Goal: Information Seeking & Learning: Learn about a topic

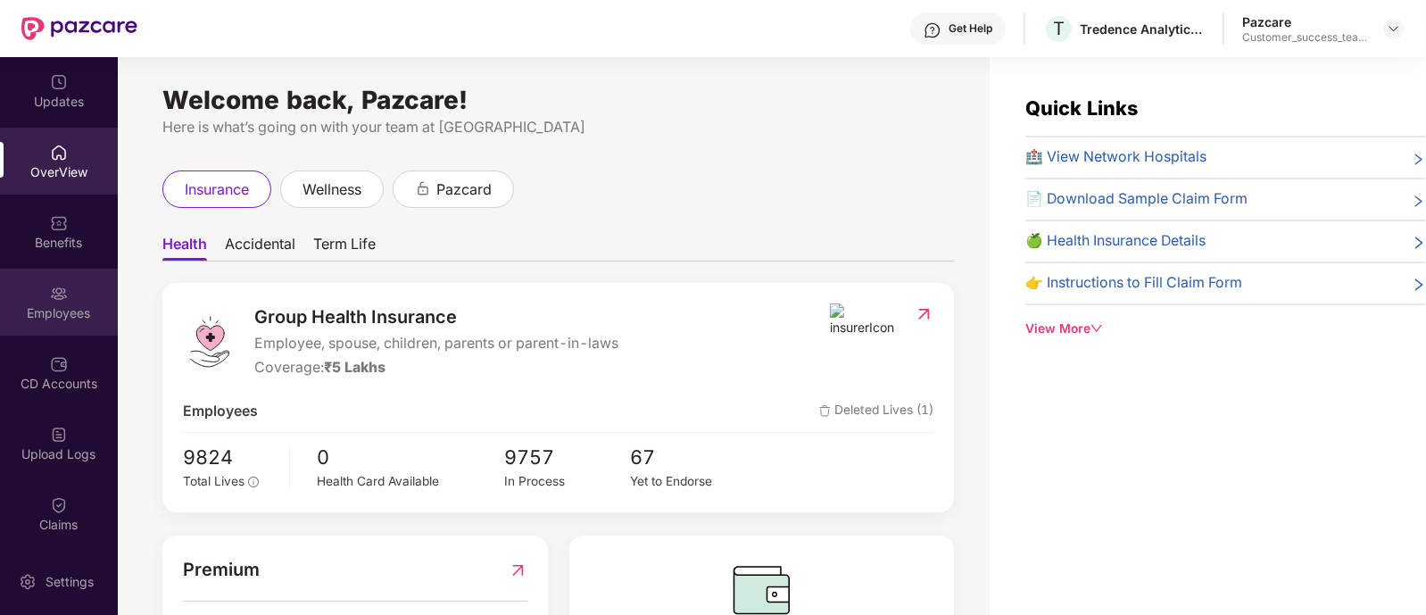
click at [49, 309] on div "Employees" at bounding box center [59, 313] width 118 height 18
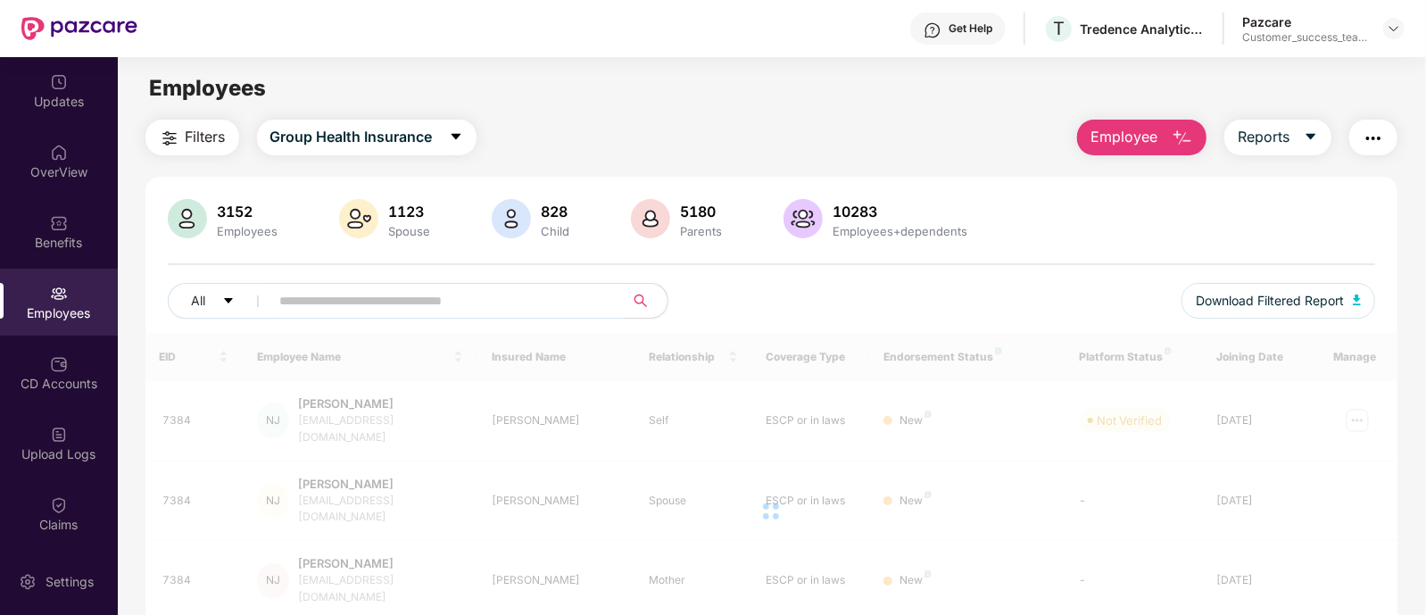
scroll to position [132, 0]
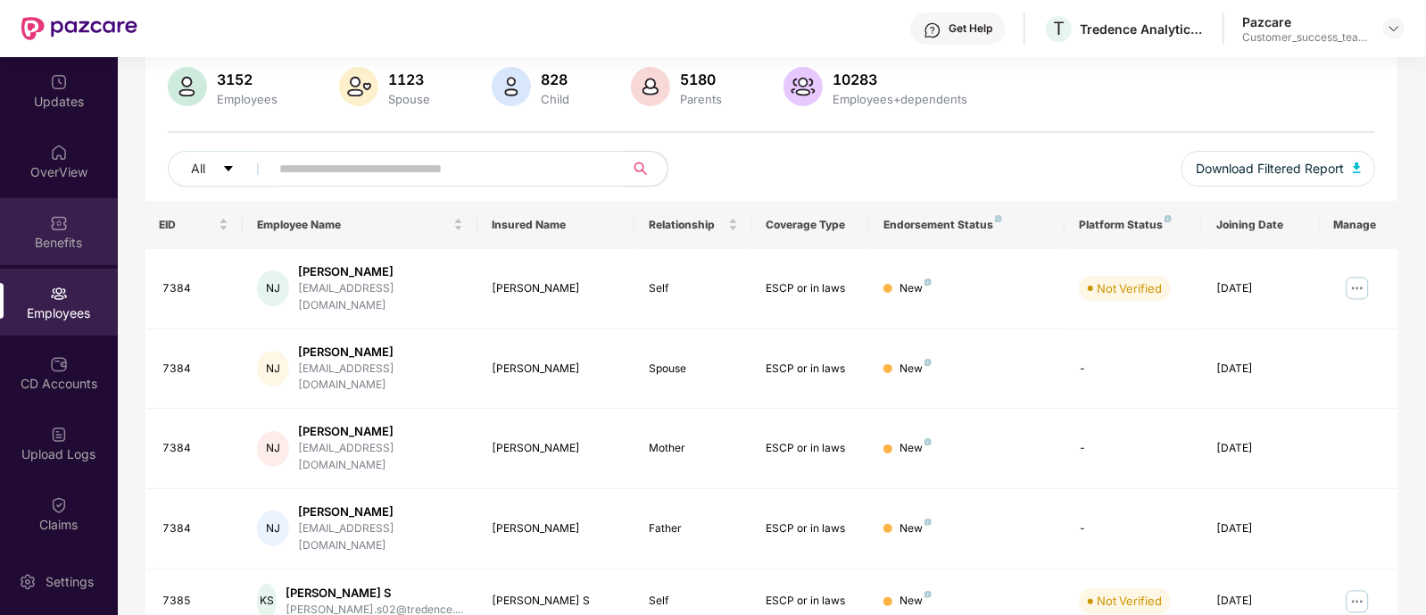
click at [69, 228] on div "Benefits" at bounding box center [59, 231] width 118 height 67
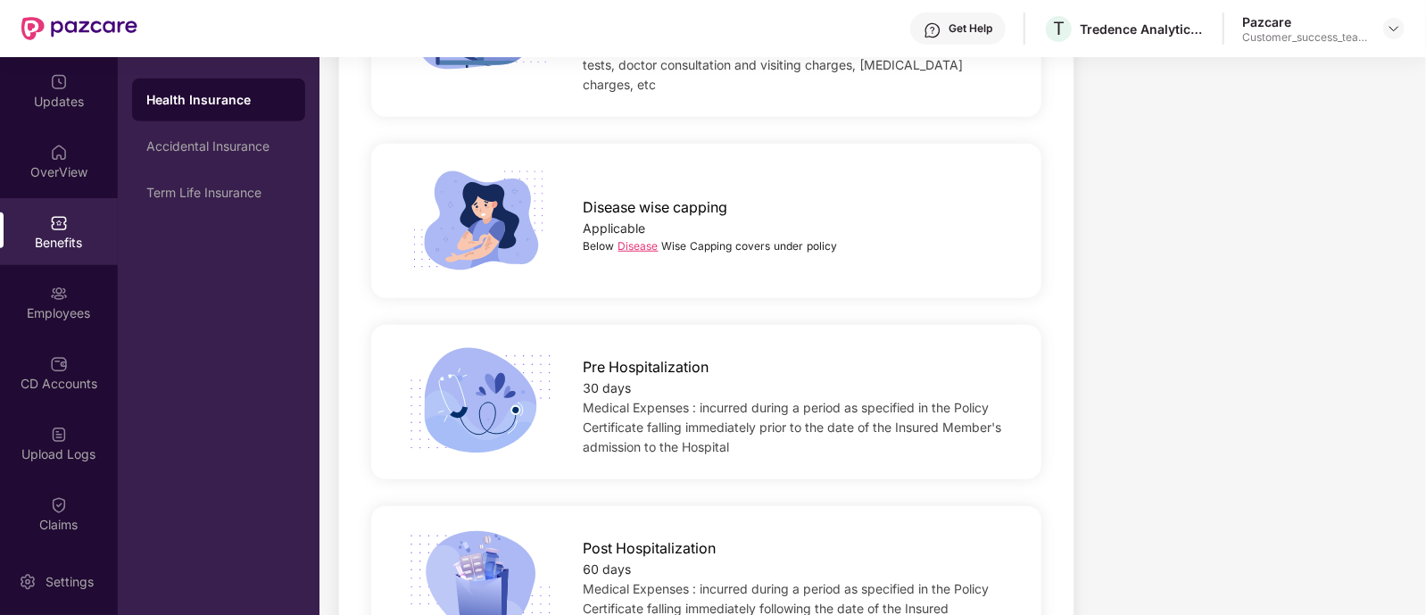
scroll to position [887, 0]
click at [634, 237] on link "Disease" at bounding box center [638, 243] width 40 height 13
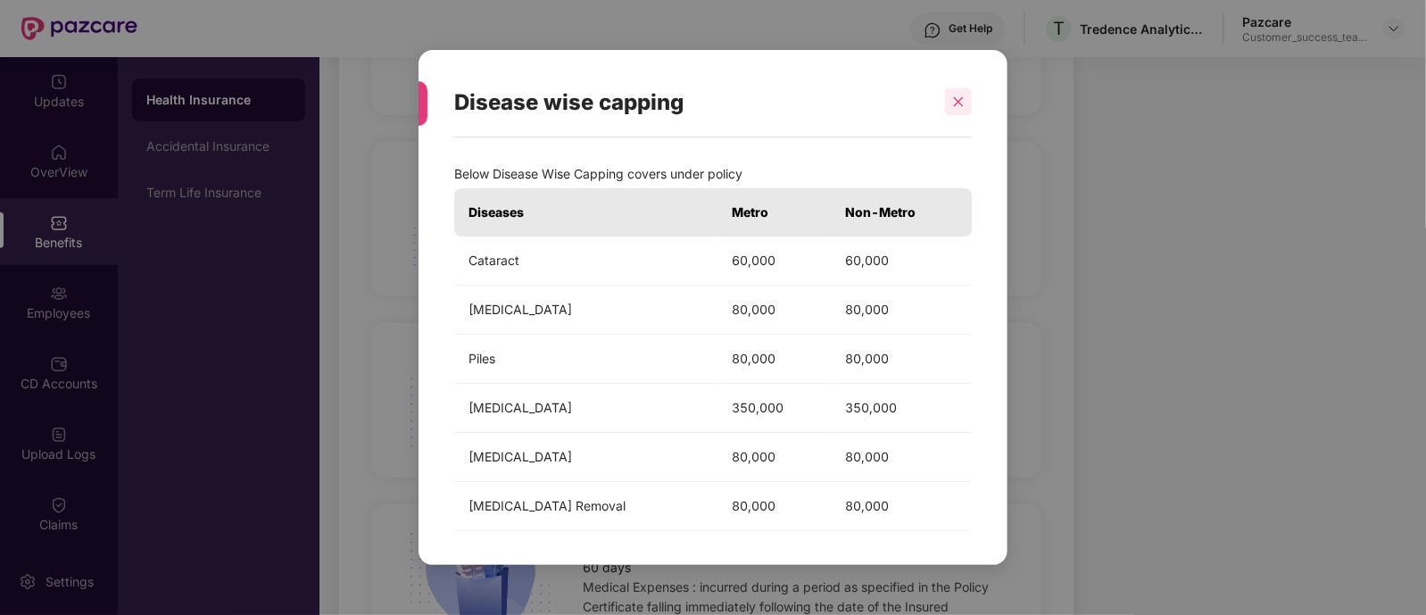
click at [963, 107] on icon "close" at bounding box center [958, 101] width 12 height 12
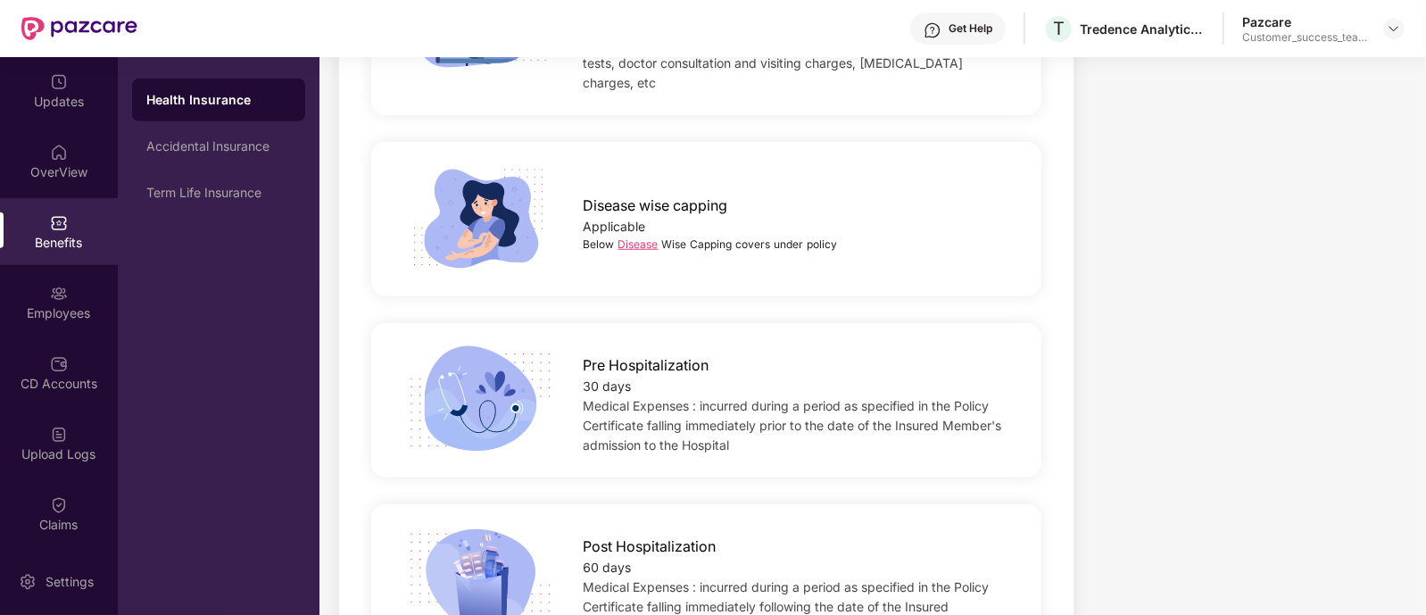
click at [636, 237] on link "Disease" at bounding box center [638, 243] width 40 height 13
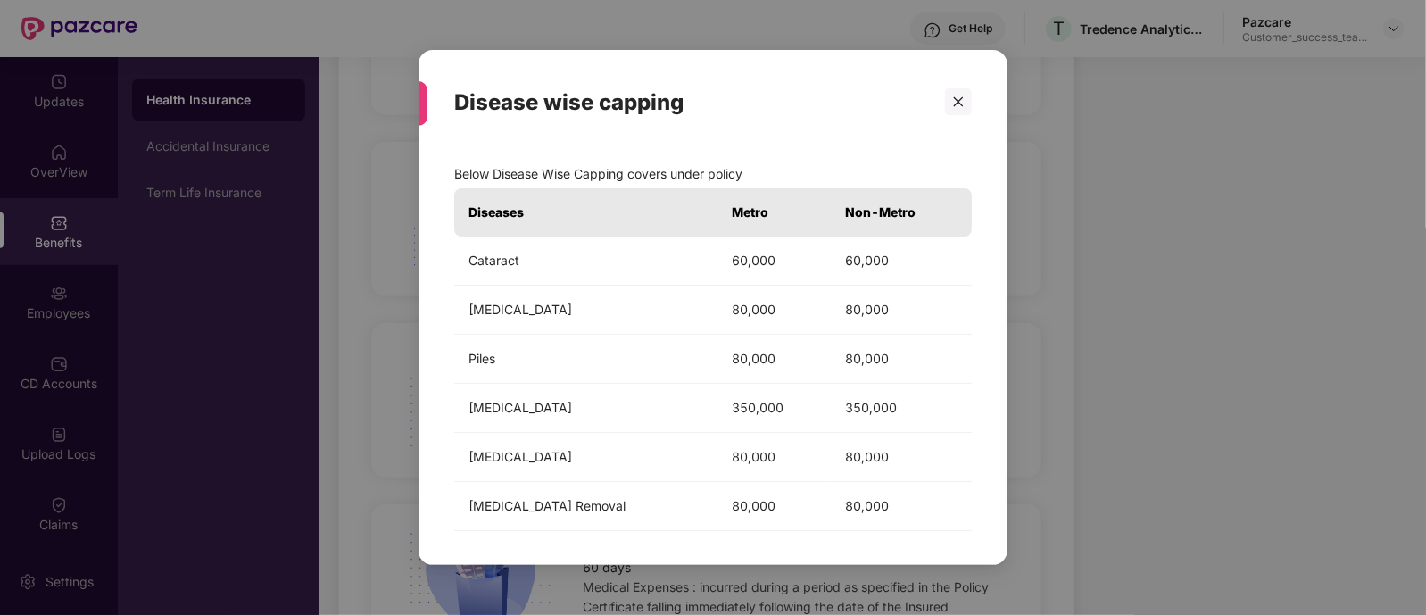
click at [1119, 274] on div "Disease wise capping Below Disease Wise Capping covers under policy Diseases Me…" at bounding box center [713, 307] width 1426 height 615
click at [960, 99] on icon "close" at bounding box center [959, 102] width 10 height 10
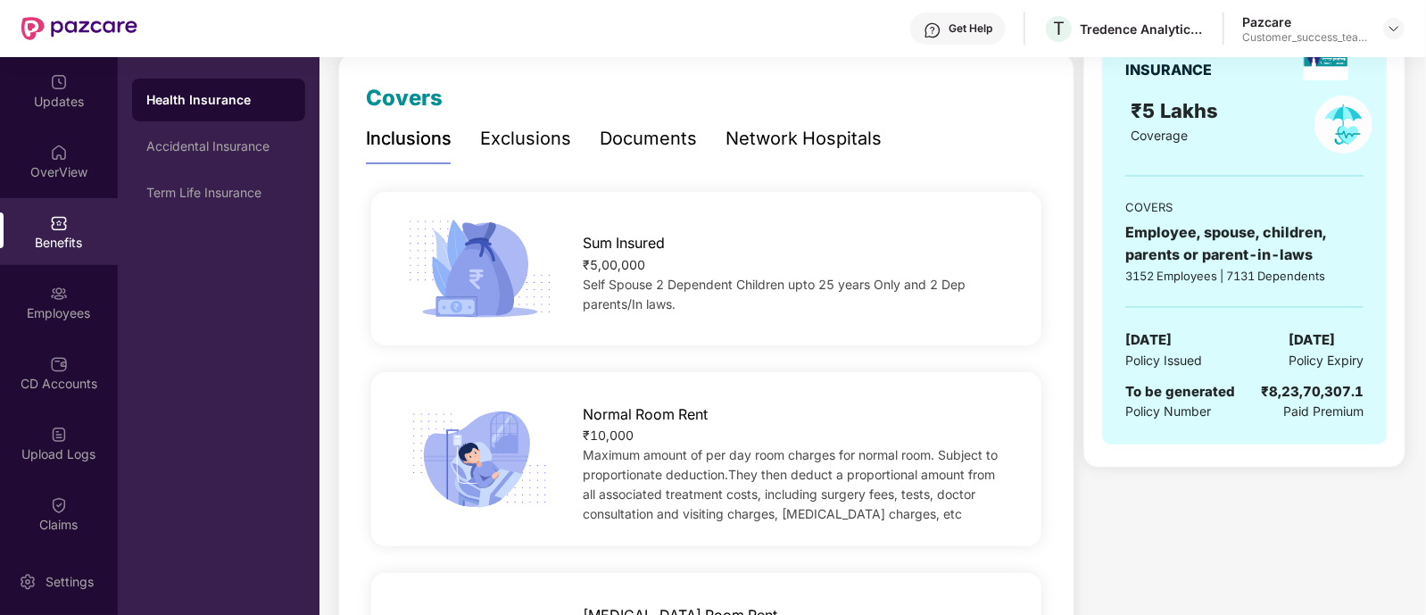
scroll to position [280, 0]
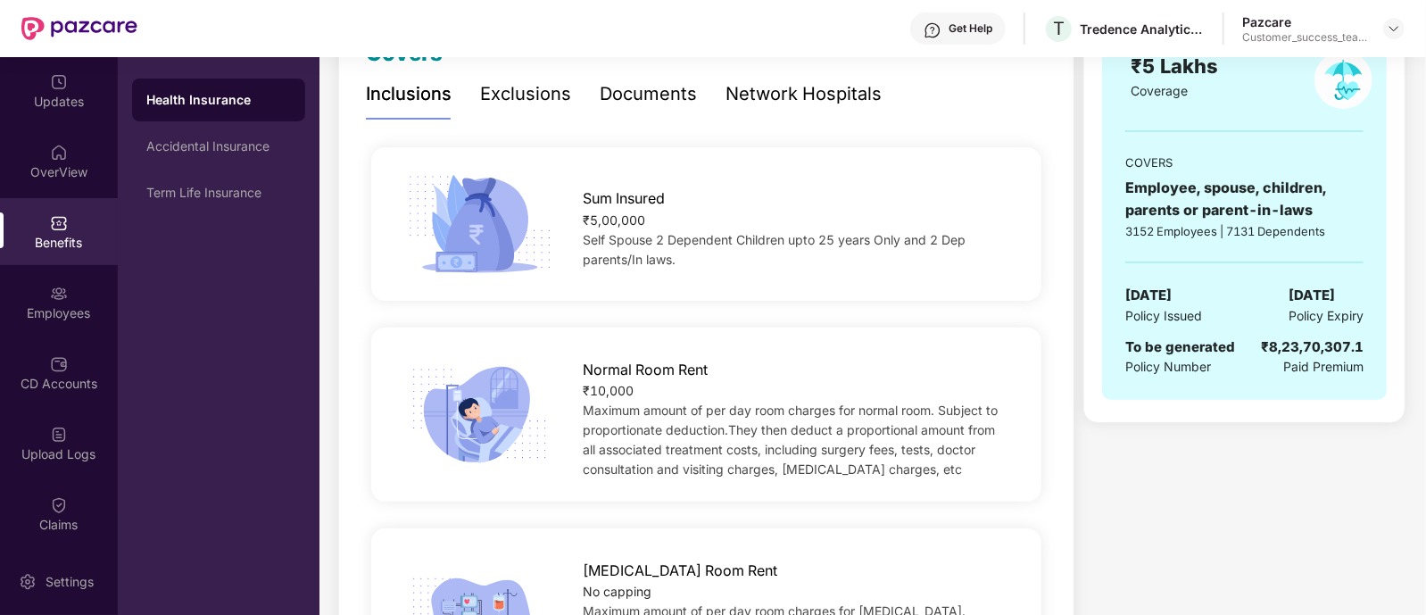
click at [590, 217] on div "₹5,00,000" at bounding box center [798, 221] width 428 height 20
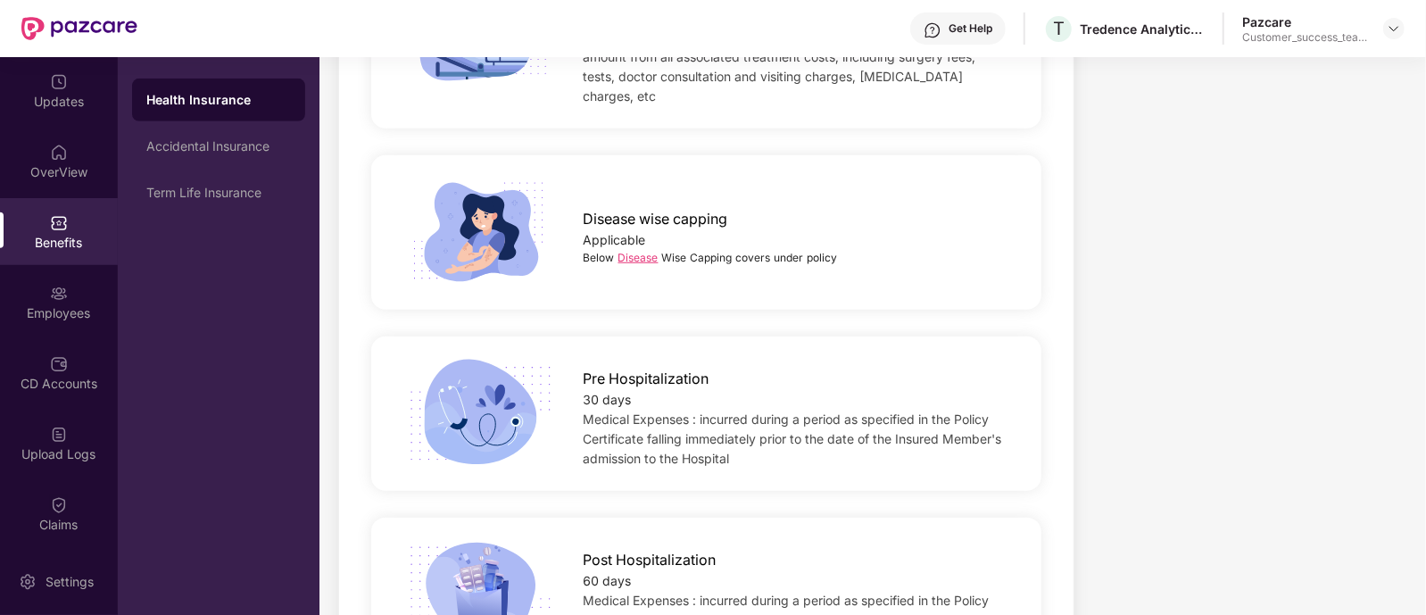
scroll to position [875, 0]
click at [638, 249] on link "Disease" at bounding box center [638, 255] width 40 height 13
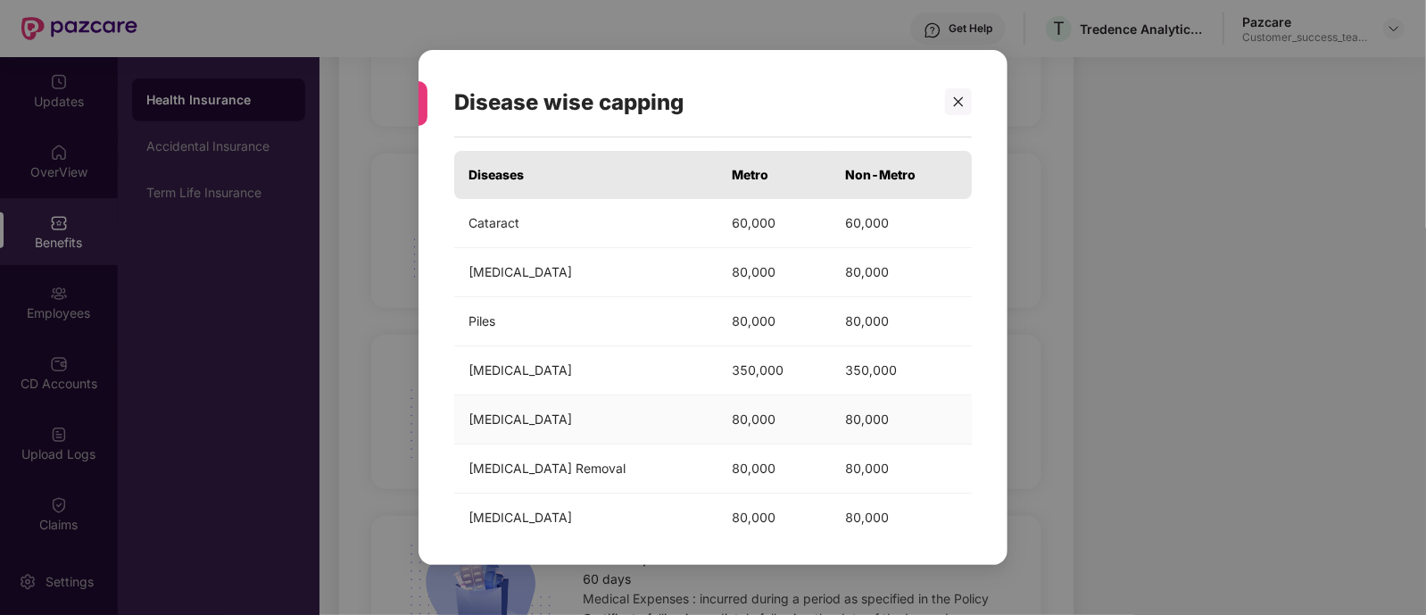
scroll to position [156, 0]
